Goal: Navigation & Orientation: Go to known website

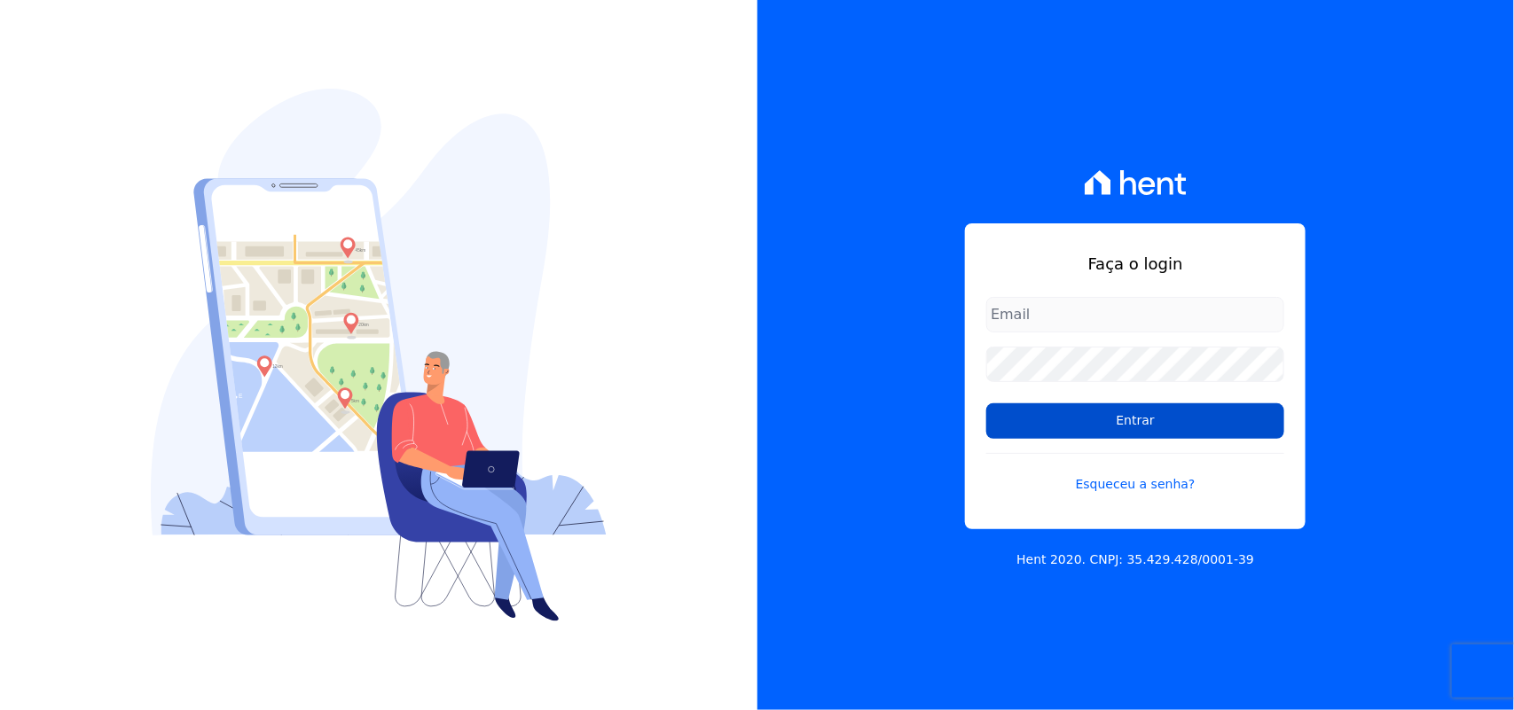
type input "renato.rodrigues@viasul.com"
click at [1140, 404] on input "Entrar" at bounding box center [1135, 421] width 298 height 35
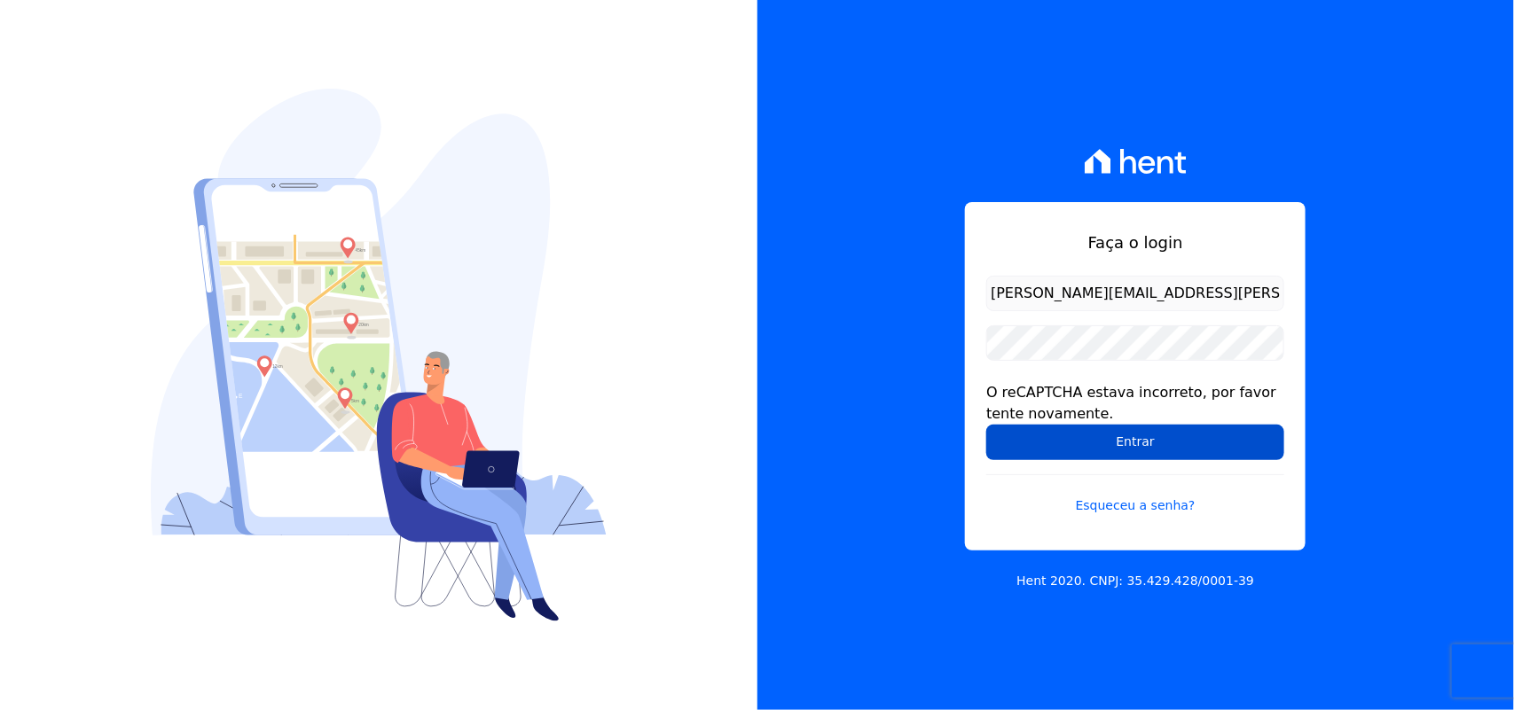
click at [1135, 451] on input "Entrar" at bounding box center [1135, 442] width 298 height 35
